Goal: Check status: Check status

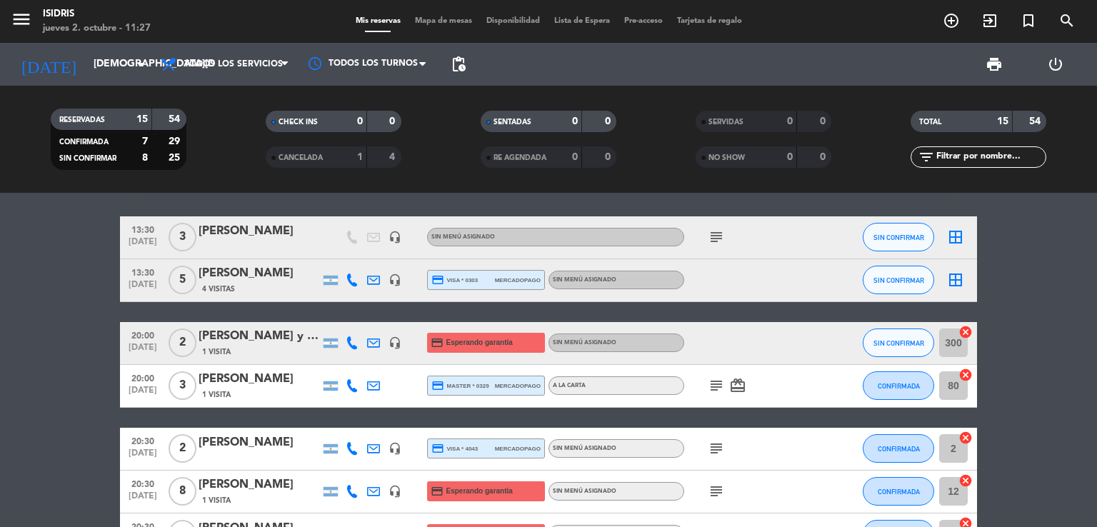
scroll to position [119, 0]
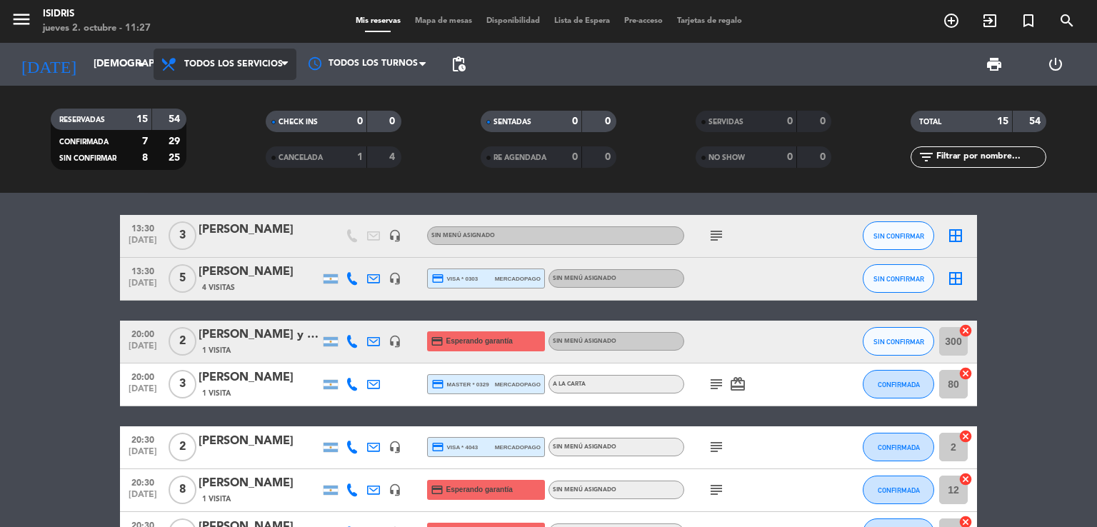
click at [286, 69] on icon at bounding box center [284, 64] width 6 height 11
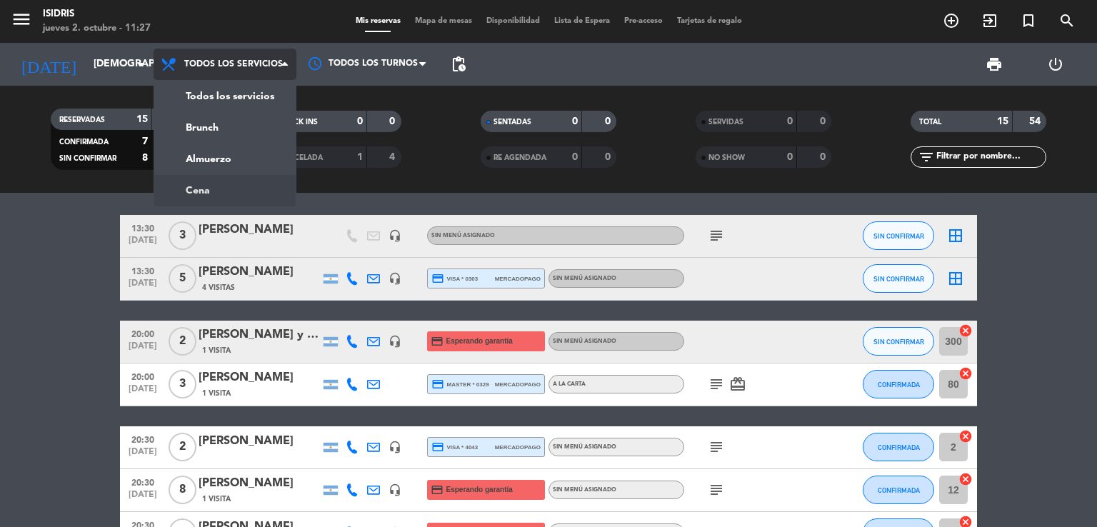
click at [239, 188] on div "menu isidris [DATE] 2. octubre - 11:27 Mis reservas Mapa de mesas Disponibilida…" at bounding box center [548, 96] width 1097 height 193
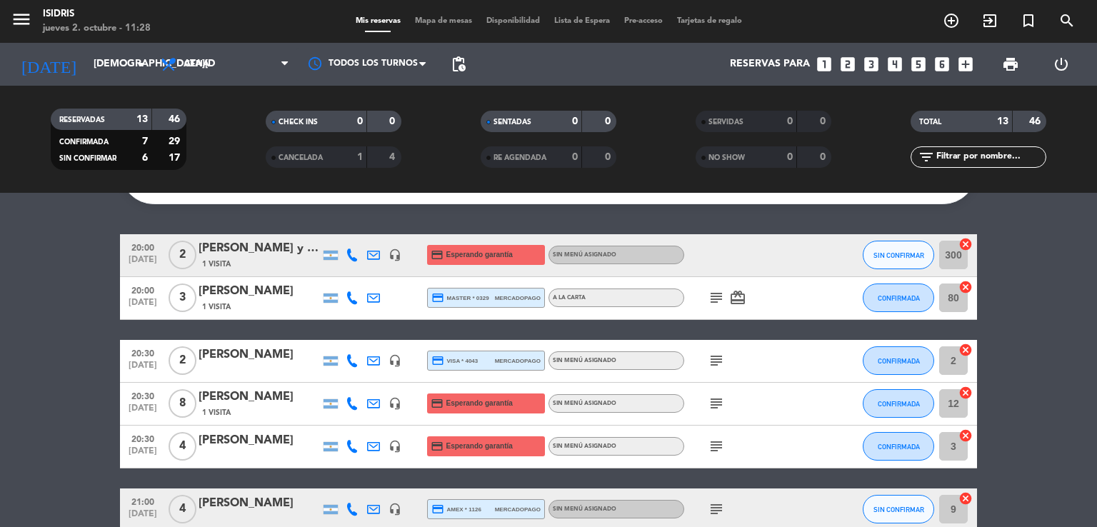
scroll to position [99, 0]
click at [112, 69] on input "[DEMOGRAPHIC_DATA][DATE]" at bounding box center [154, 64] width 136 height 26
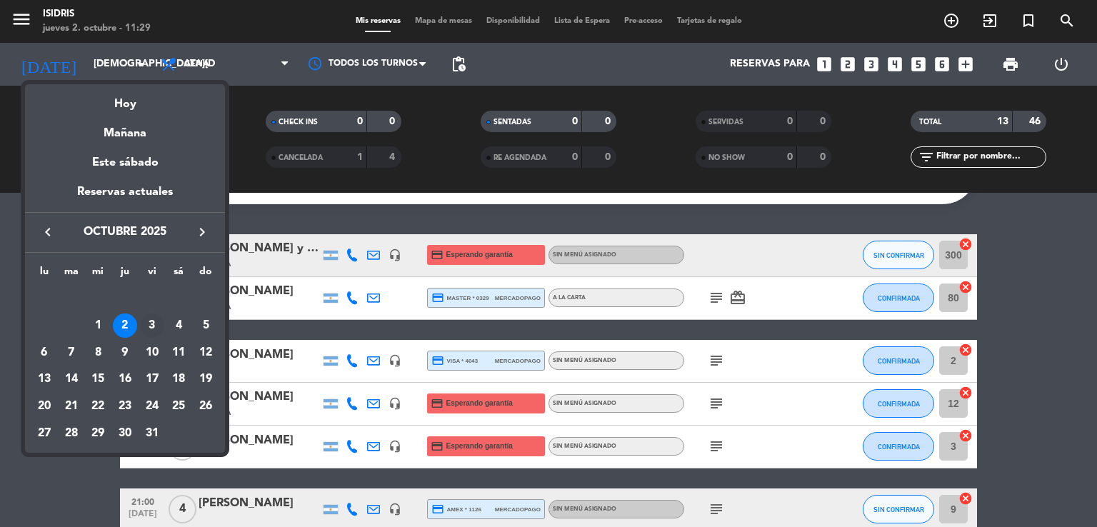
click at [152, 327] on div "3" at bounding box center [152, 326] width 24 height 24
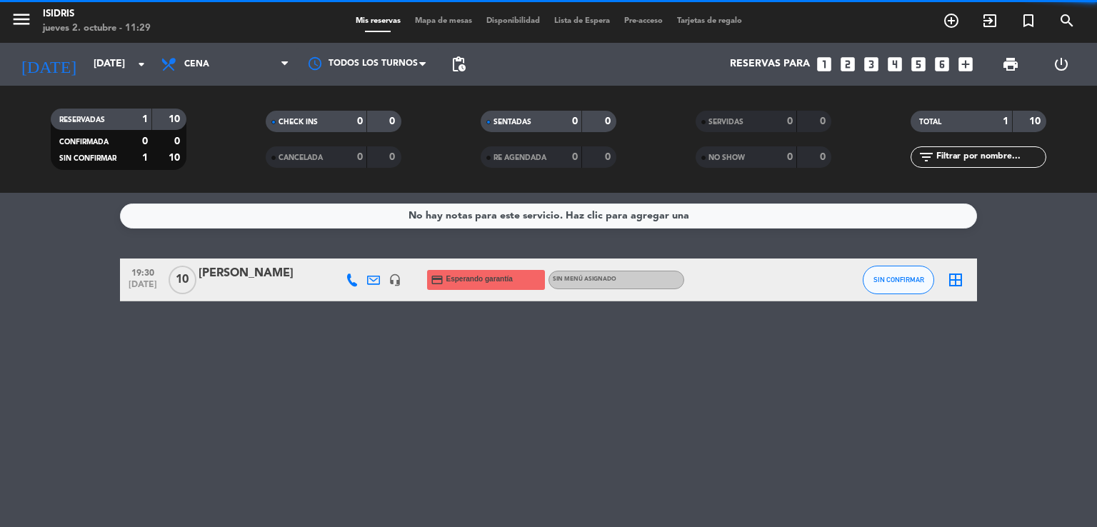
scroll to position [0, 0]
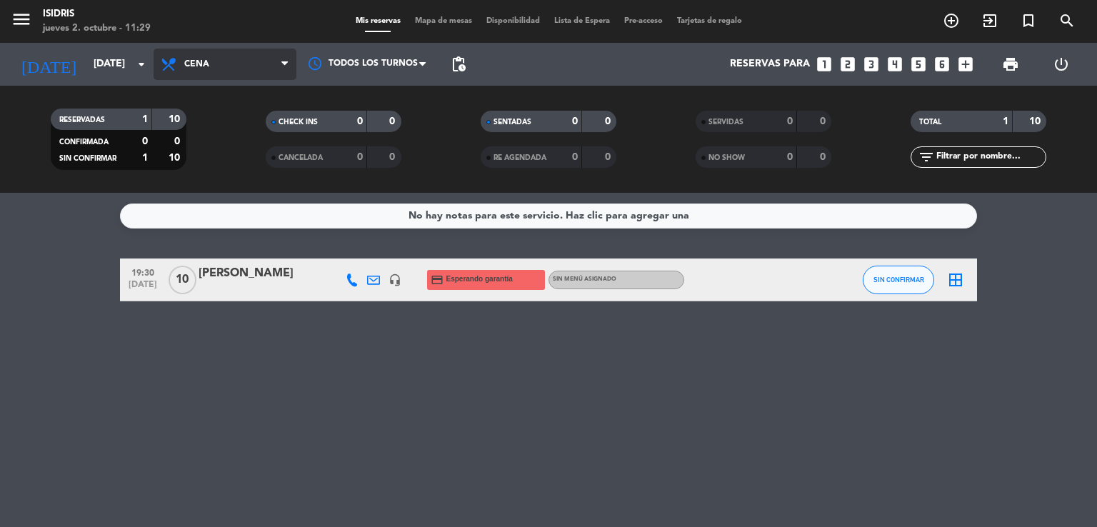
click at [287, 59] on icon at bounding box center [284, 64] width 6 height 11
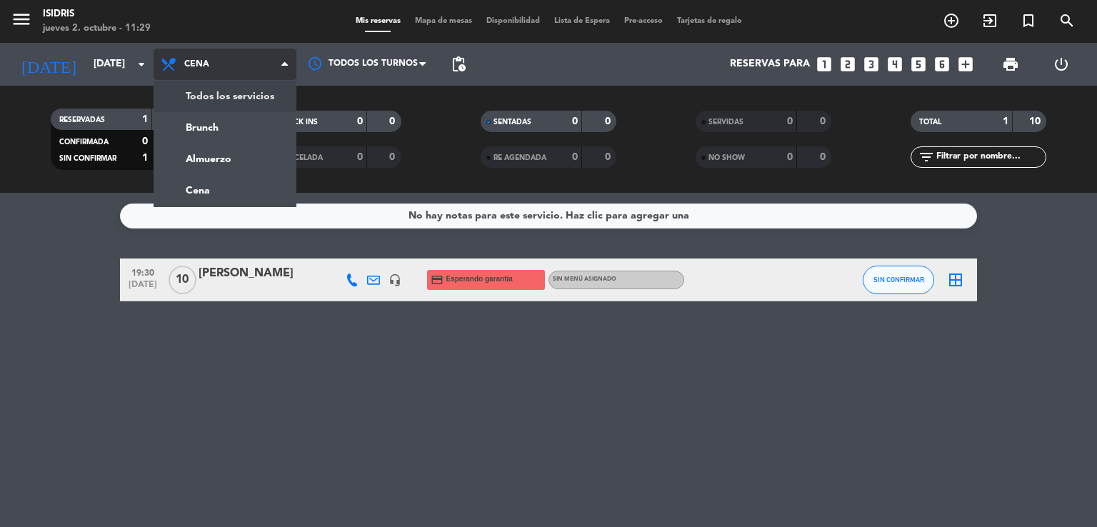
click at [261, 101] on div "menu isidris [DATE] 2. octubre - 11:29 Mis reservas Mapa de mesas Disponibilida…" at bounding box center [548, 96] width 1097 height 193
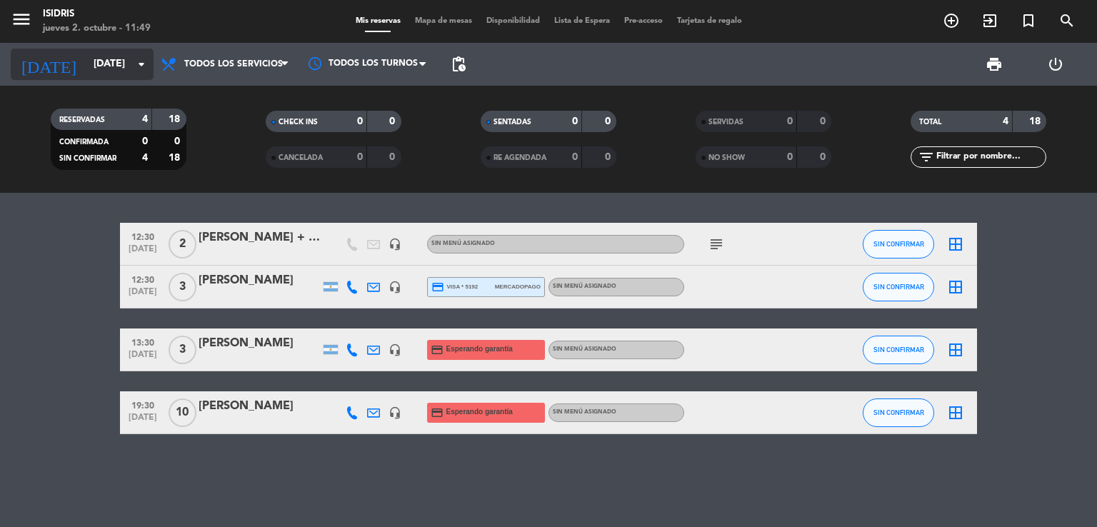
click at [124, 68] on input "[DATE]" at bounding box center [154, 64] width 136 height 26
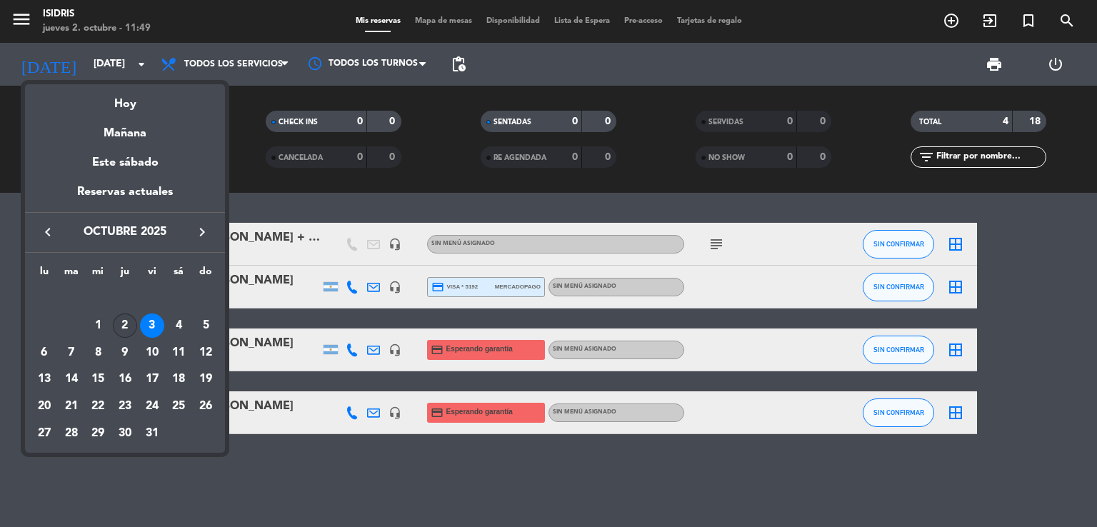
click at [129, 327] on div "2" at bounding box center [125, 326] width 24 height 24
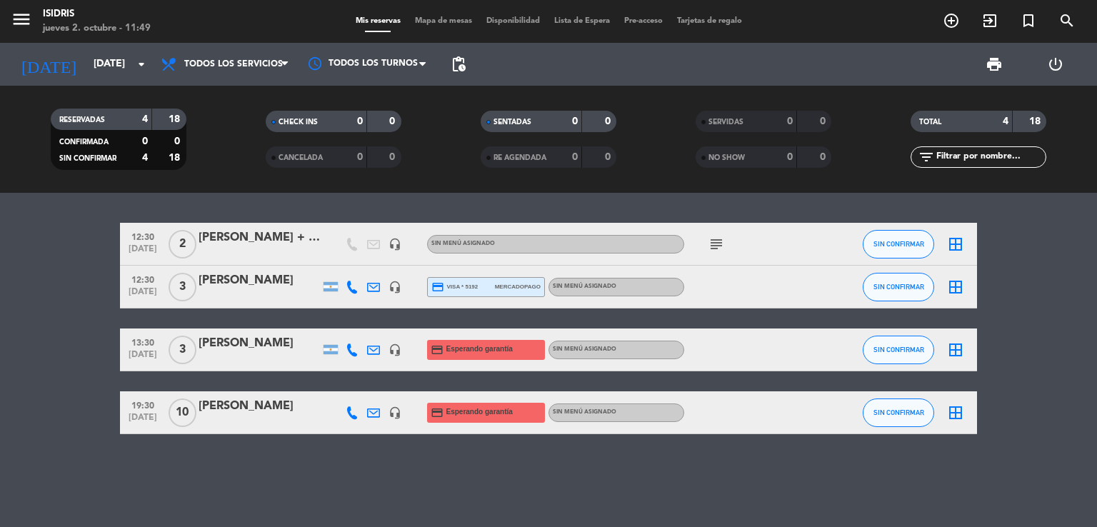
type input "[DEMOGRAPHIC_DATA][DATE]"
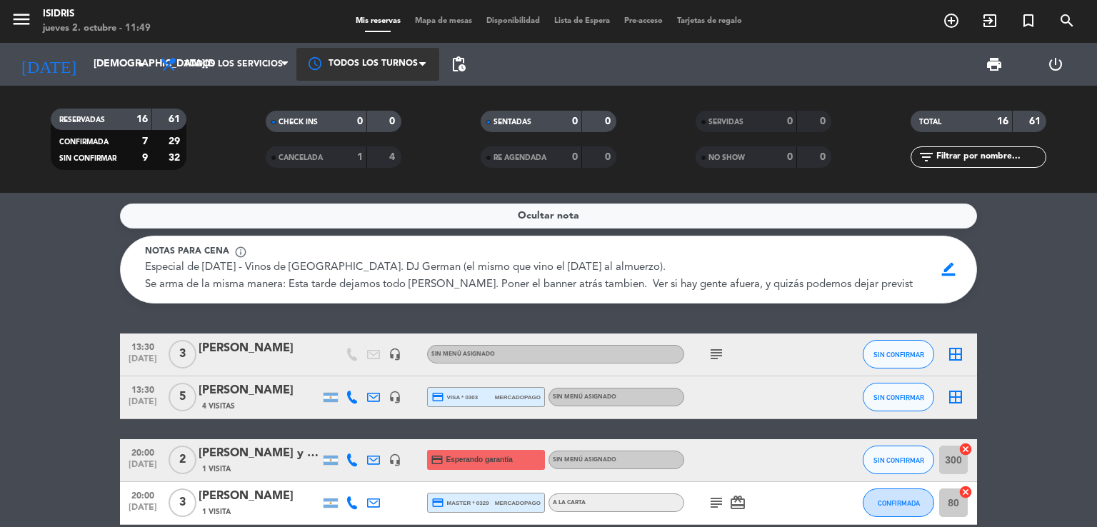
click at [367, 67] on div at bounding box center [367, 64] width 143 height 32
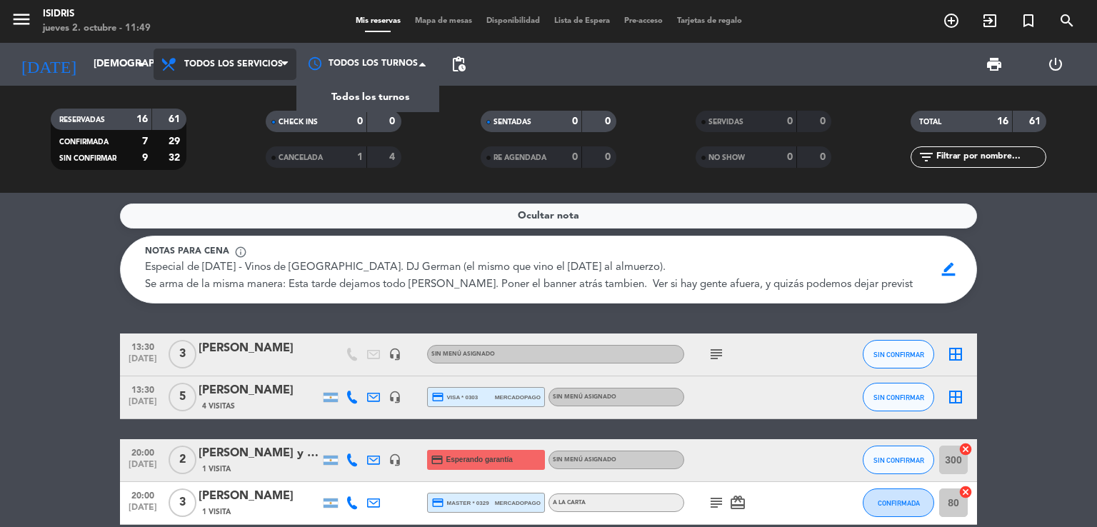
click at [279, 68] on span "Todos los servicios" at bounding box center [233, 64] width 99 height 10
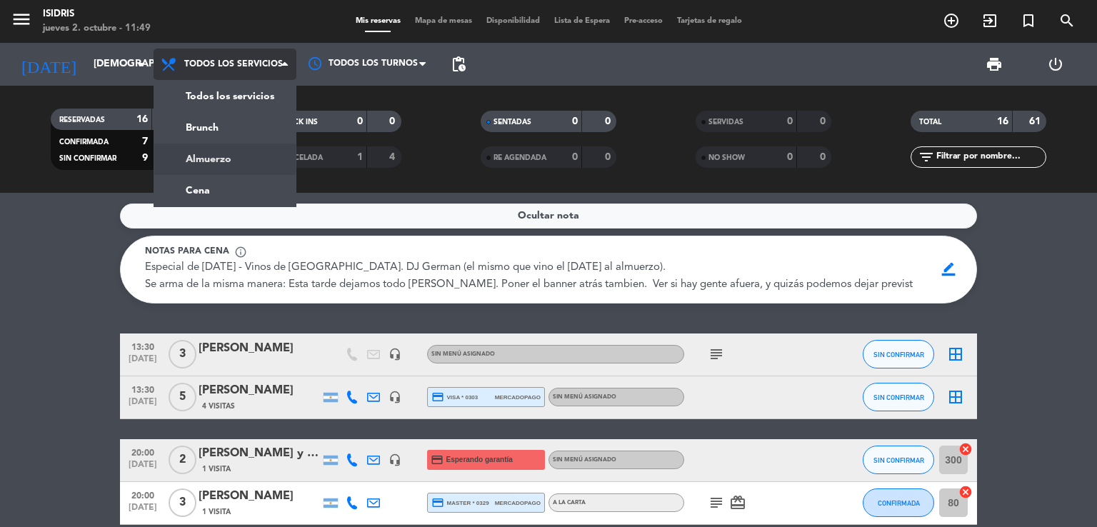
click at [240, 159] on div "menu isidris [DATE] 2. octubre - 11:49 Mis reservas Mapa de mesas Disponibilida…" at bounding box center [548, 96] width 1097 height 193
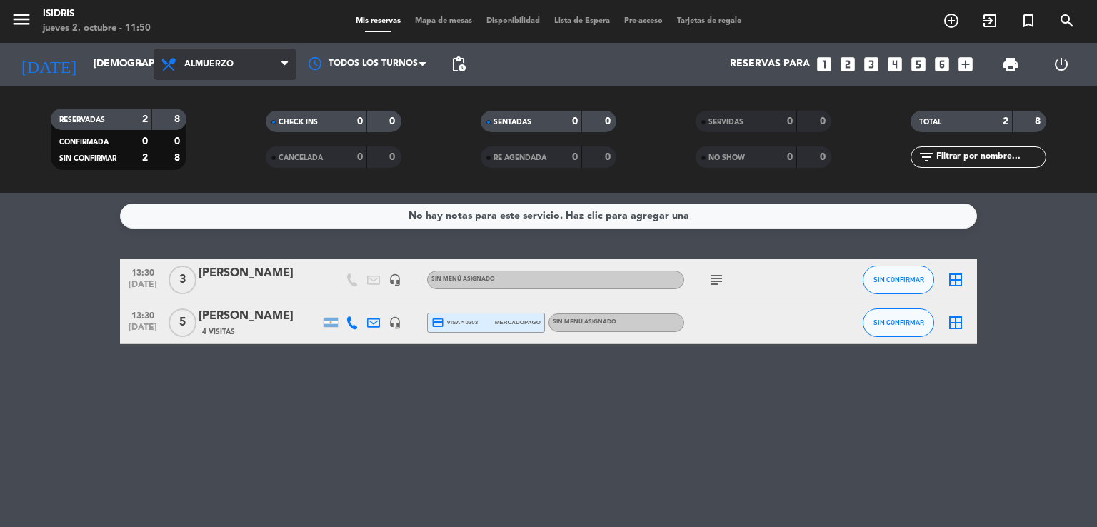
click at [285, 66] on icon at bounding box center [284, 64] width 6 height 11
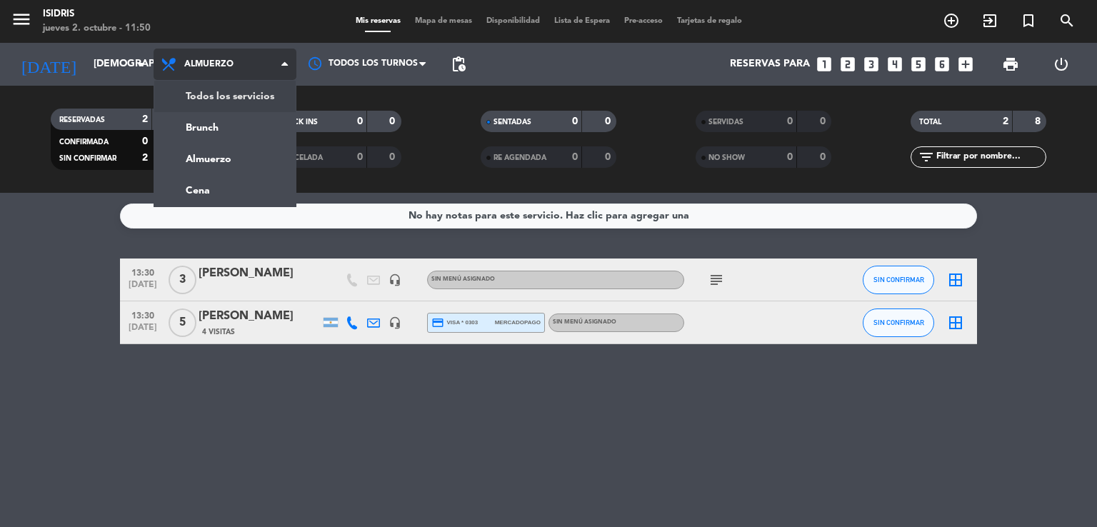
click at [249, 100] on div "menu isidris [DATE] 2. octubre - 11:50 Mis reservas Mapa de mesas Disponibilida…" at bounding box center [548, 96] width 1097 height 193
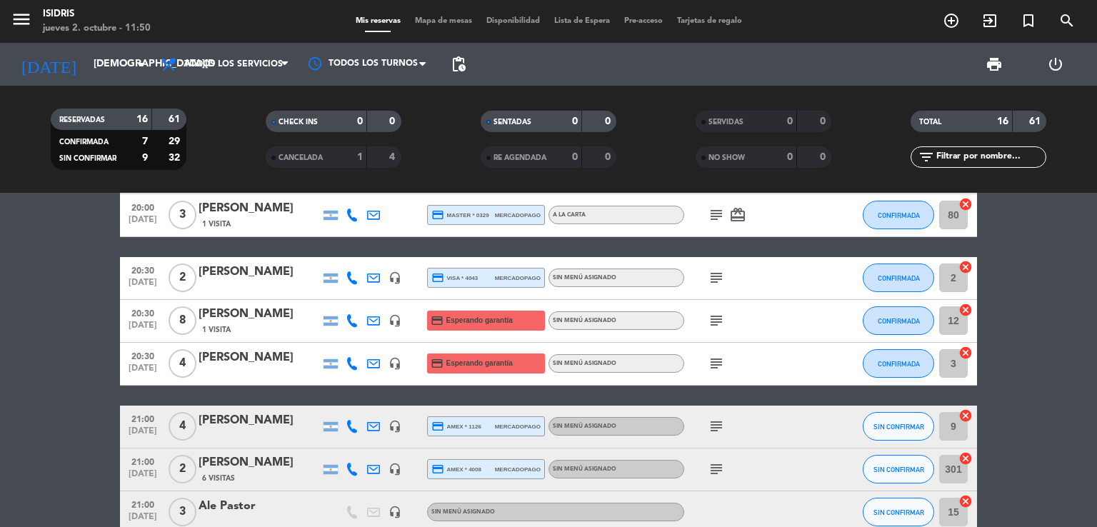
scroll to position [289, 0]
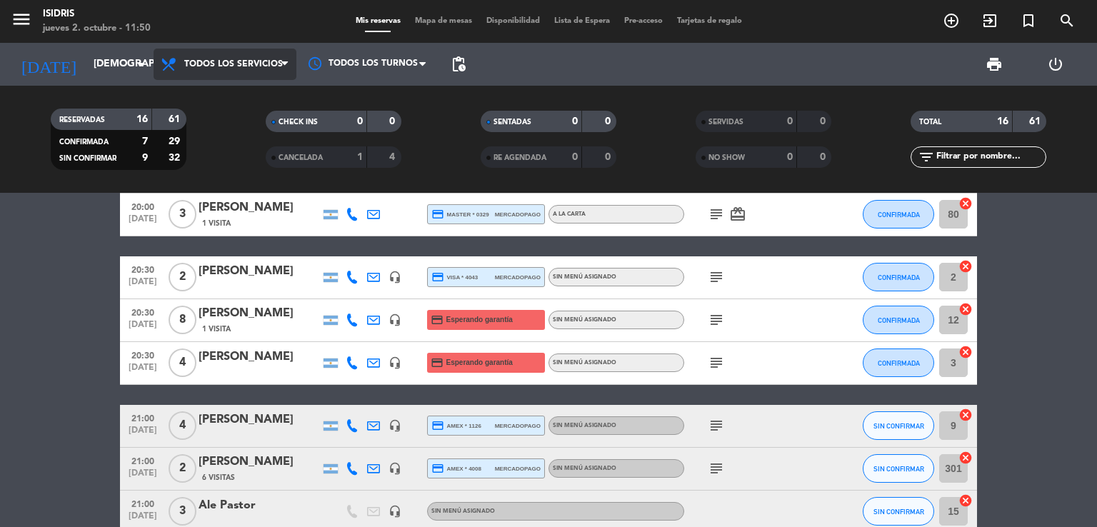
click at [295, 65] on span at bounding box center [288, 65] width 14 height 14
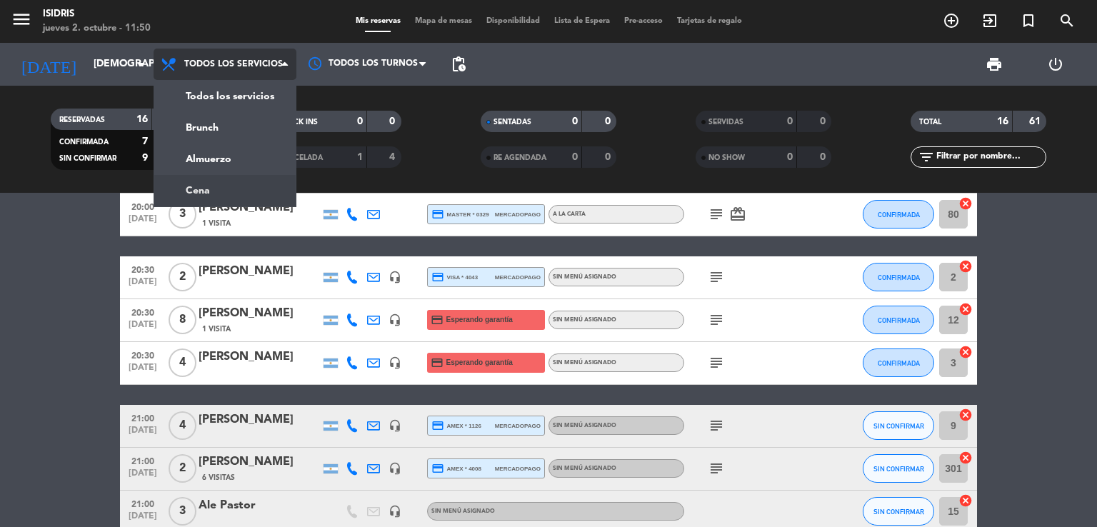
click at [236, 196] on ng-component "menu isidris [DATE] 2. octubre - 11:50 Mis reservas Mapa de mesas Disponibilida…" at bounding box center [548, 263] width 1097 height 527
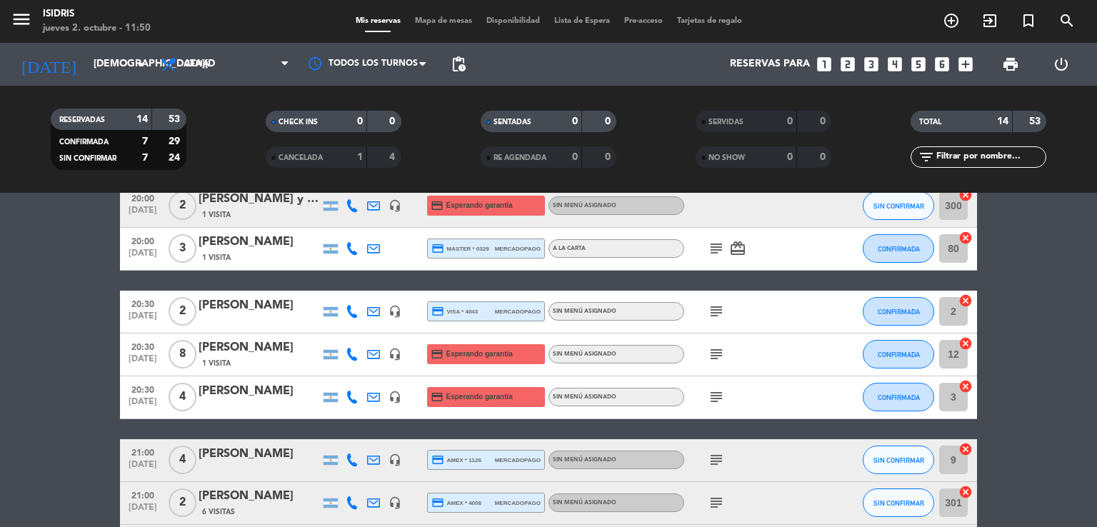
scroll to position [149, 0]
